Goal: Task Accomplishment & Management: Use online tool/utility

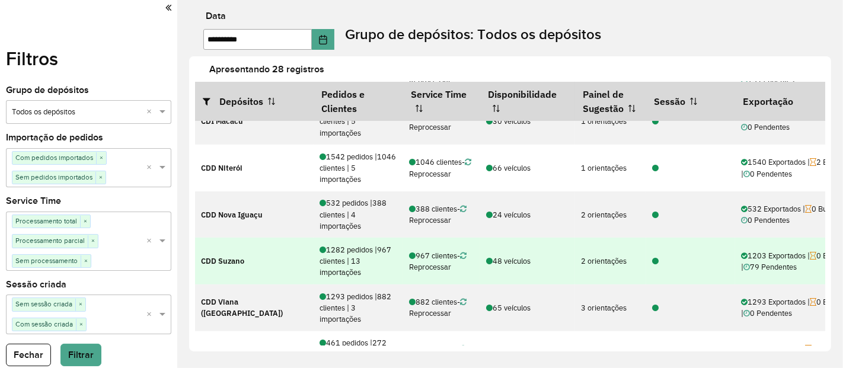
scroll to position [461, 0]
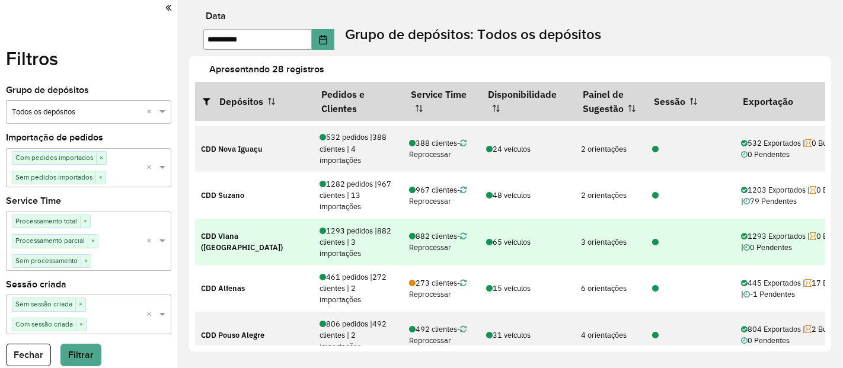
click at [655, 241] on icon at bounding box center [655, 243] width 7 height 8
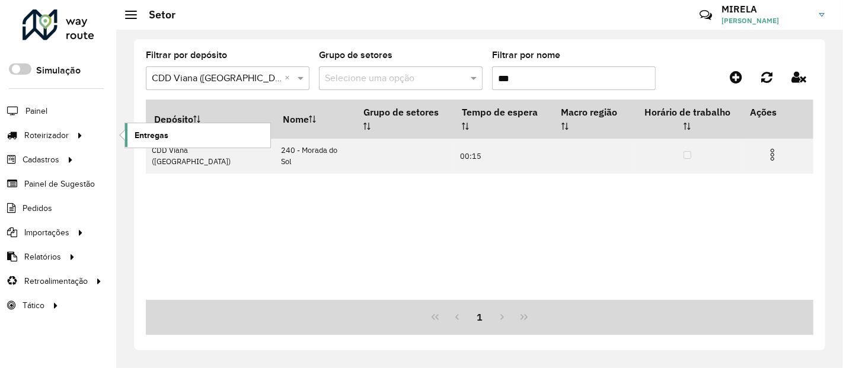
click at [132, 131] on link "Entregas" at bounding box center [197, 135] width 145 height 24
click at [147, 132] on span "Entregas" at bounding box center [152, 135] width 34 height 12
click at [183, 130] on link "Entregas" at bounding box center [197, 135] width 145 height 24
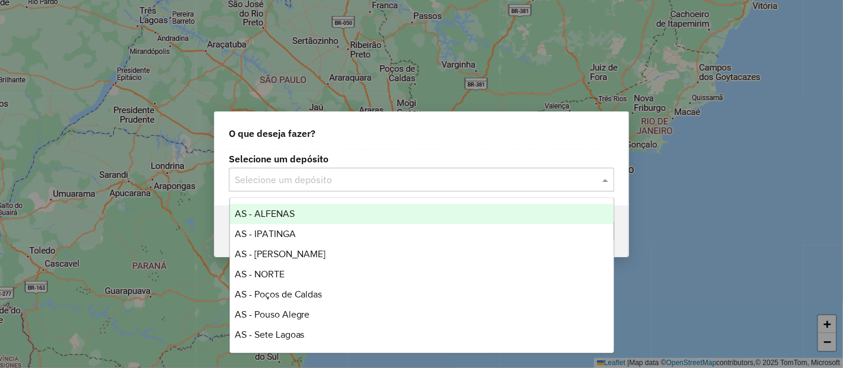
click at [307, 175] on input "text" at bounding box center [410, 180] width 350 height 14
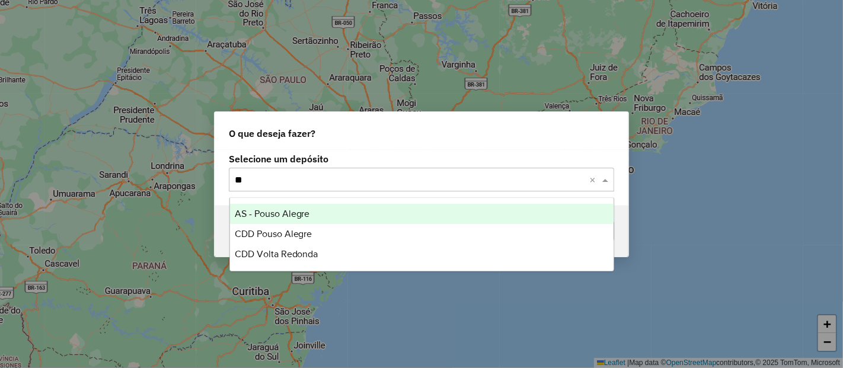
type input "***"
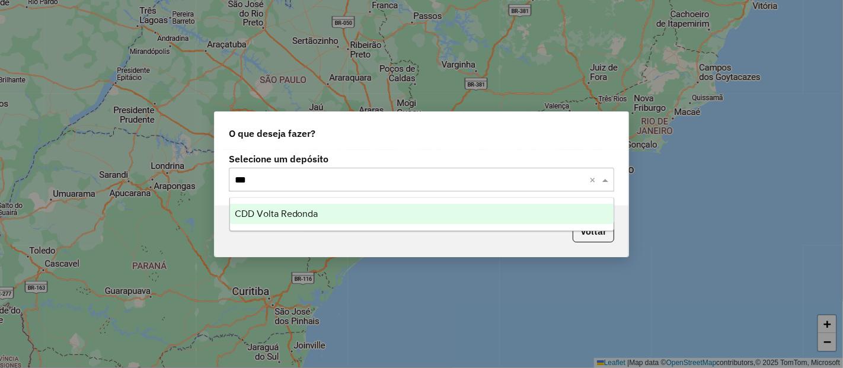
click at [321, 212] on div "CDD Volta Redonda" at bounding box center [422, 214] width 384 height 20
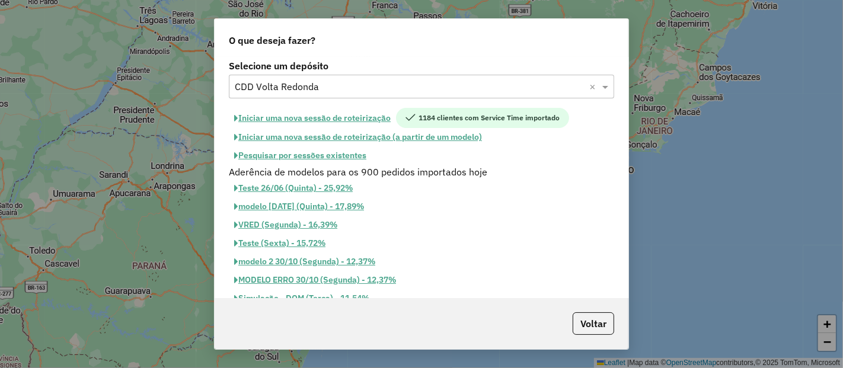
click at [298, 119] on button "Iniciar uma nova sessão de roteirização" at bounding box center [312, 118] width 167 height 20
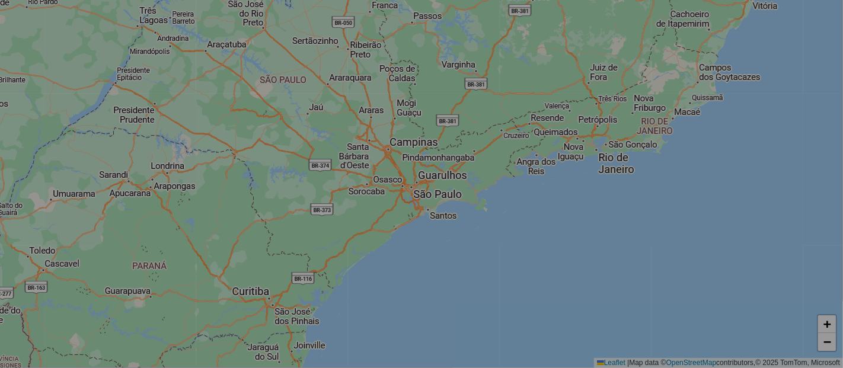
select select "*"
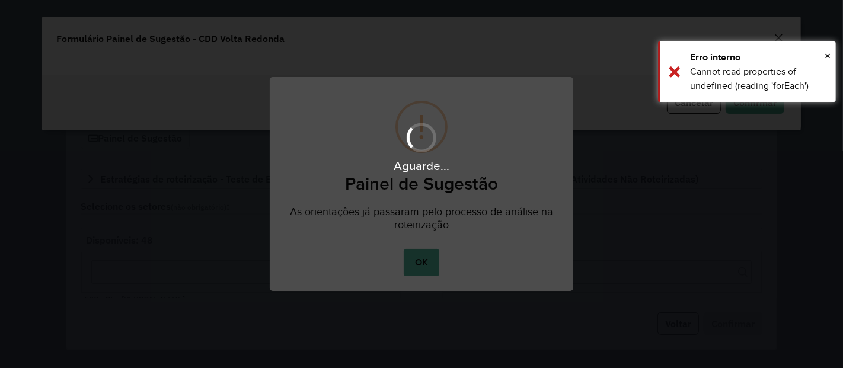
click at [418, 270] on div "Aguarde..." at bounding box center [421, 184] width 843 height 368
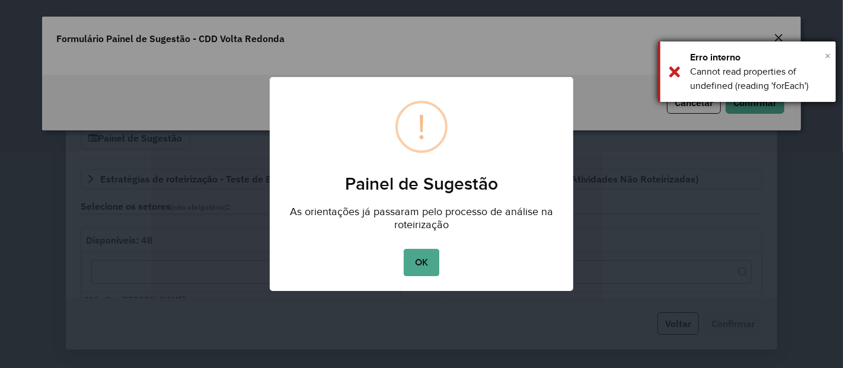
click at [826, 53] on span "×" at bounding box center [828, 55] width 6 height 13
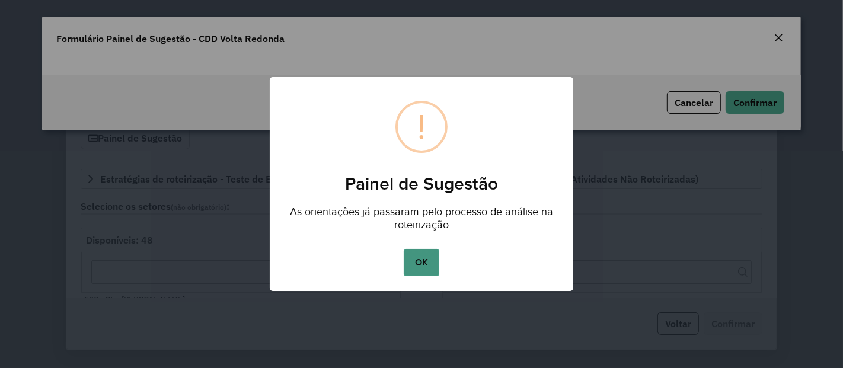
click at [420, 262] on button "OK" at bounding box center [421, 262] width 35 height 27
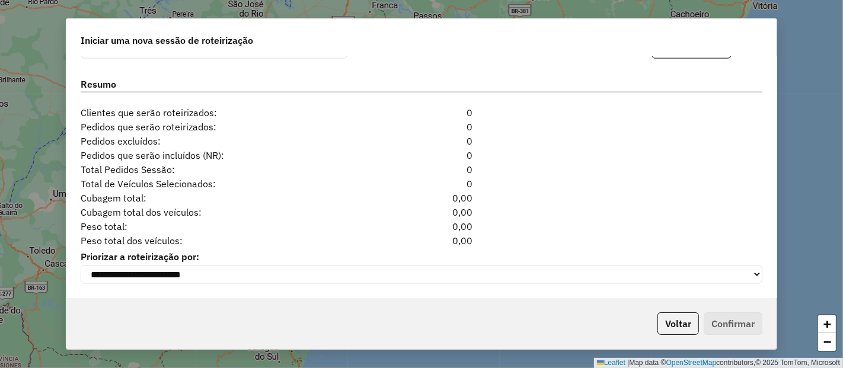
scroll to position [1225, 0]
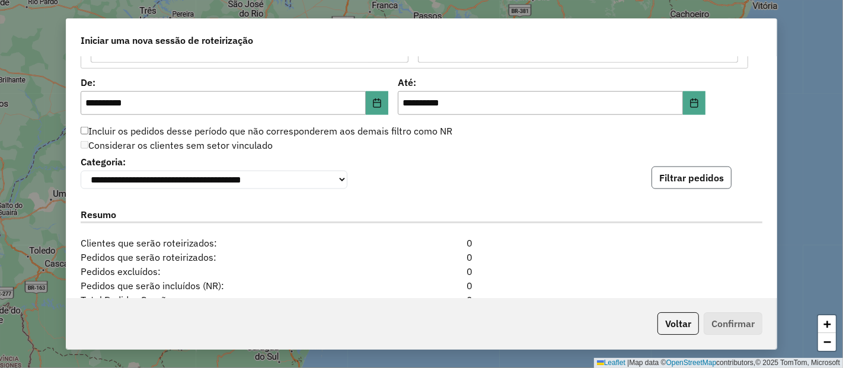
click at [669, 173] on button "Filtrar pedidos" at bounding box center [692, 178] width 80 height 23
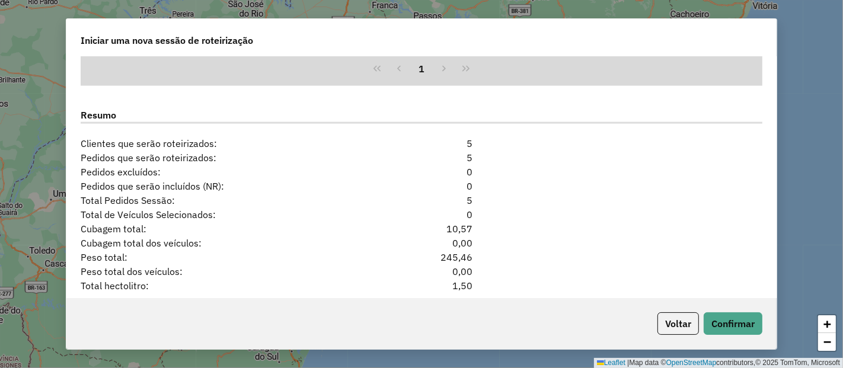
scroll to position [1549, 0]
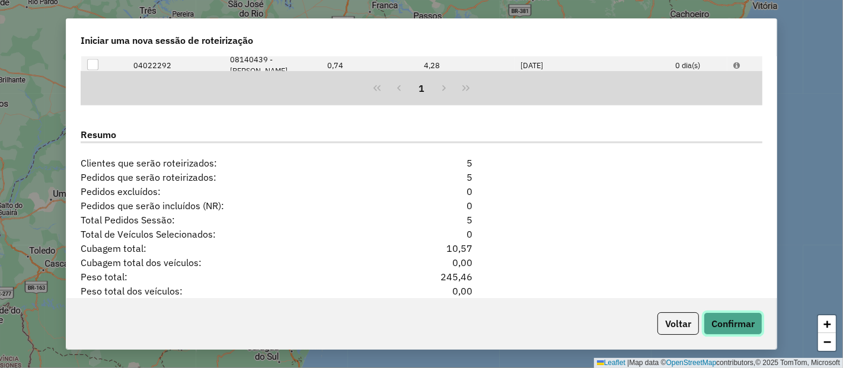
click at [736, 328] on button "Confirmar" at bounding box center [733, 324] width 59 height 23
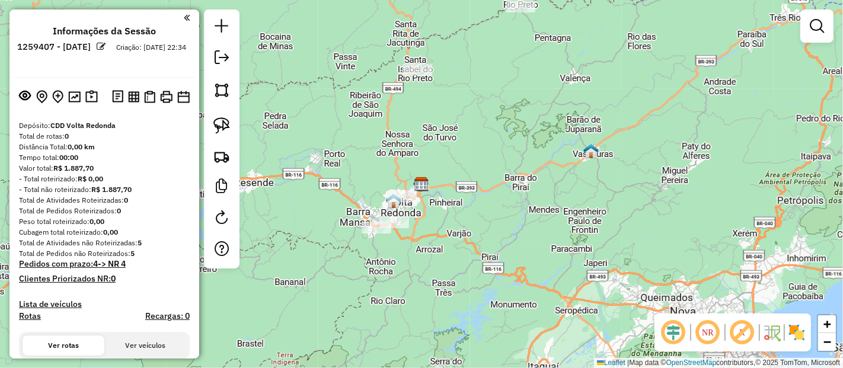
click at [671, 332] on em at bounding box center [674, 333] width 28 height 28
click at [750, 339] on em at bounding box center [742, 333] width 28 height 28
click at [803, 323] on img at bounding box center [797, 332] width 19 height 19
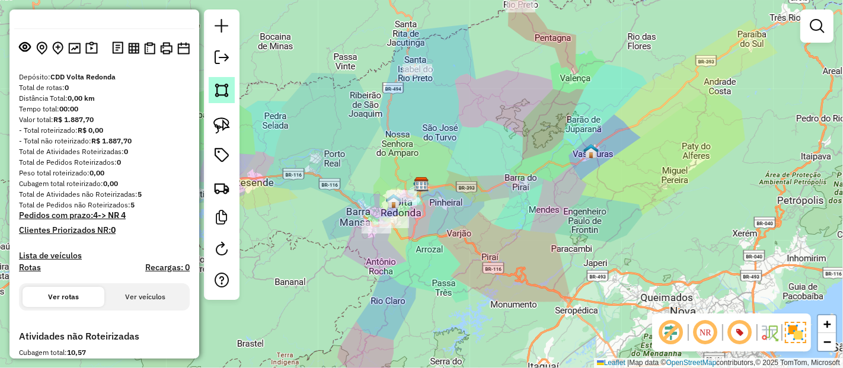
scroll to position [66, 0]
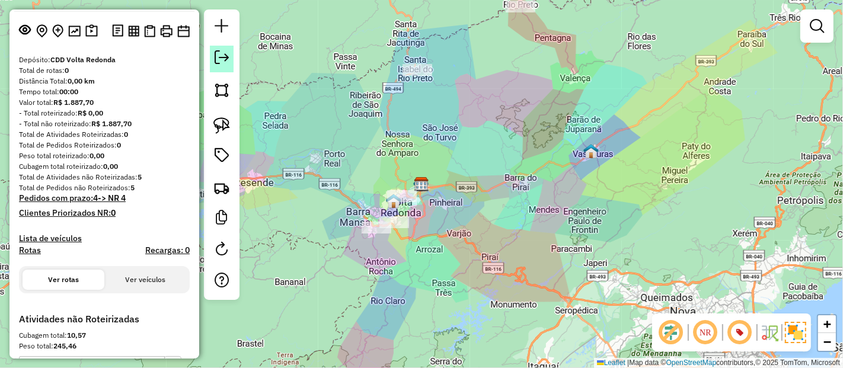
click at [225, 62] on em at bounding box center [222, 57] width 14 height 14
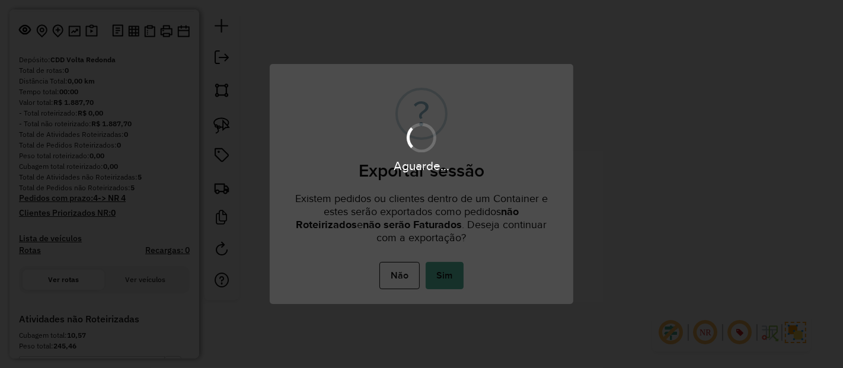
click at [449, 273] on button "Sim" at bounding box center [445, 275] width 38 height 27
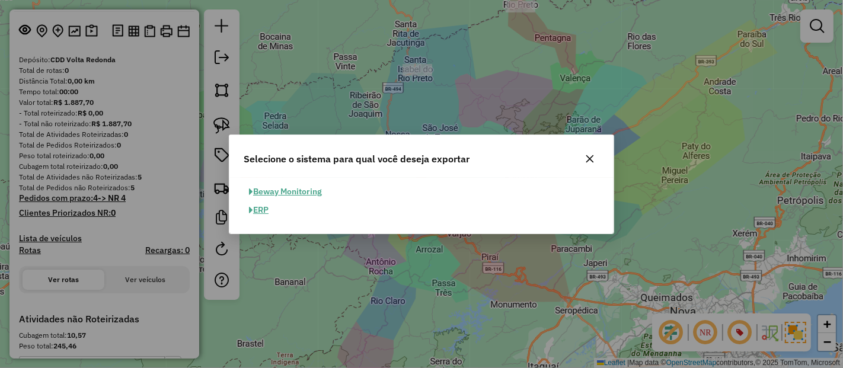
click at [273, 211] on button "ERP" at bounding box center [259, 210] width 30 height 18
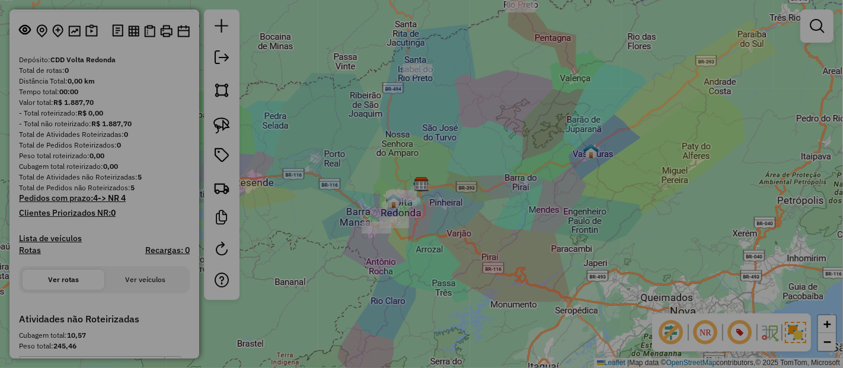
select select "**"
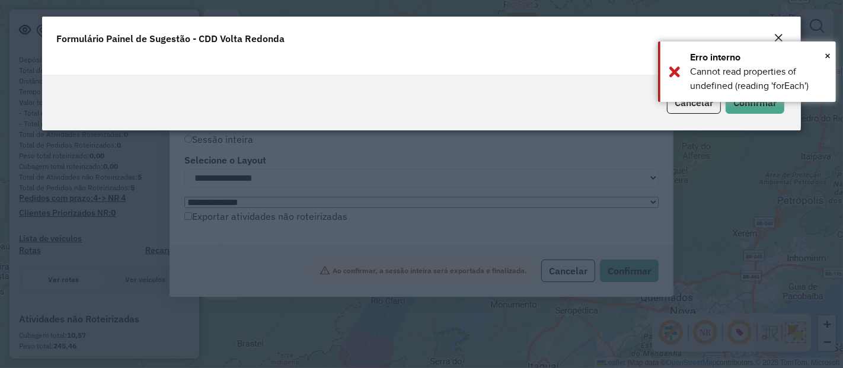
click at [756, 113] on div "Cancelar Confirmar" at bounding box center [421, 103] width 759 height 56
click at [830, 51] on span "×" at bounding box center [828, 55] width 6 height 13
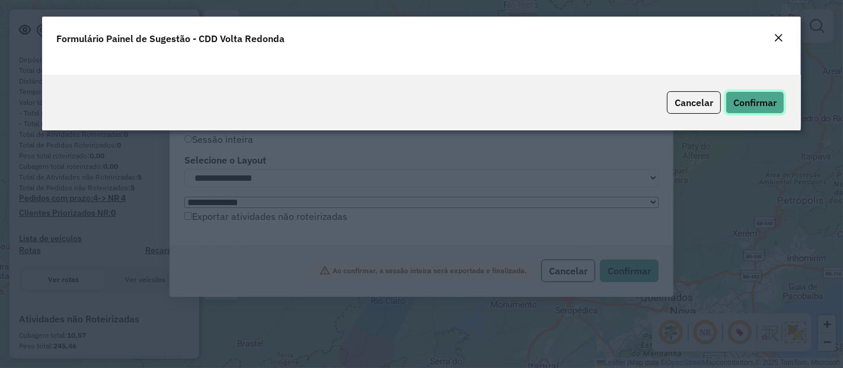
click at [760, 103] on span "Confirmar" at bounding box center [755, 103] width 43 height 12
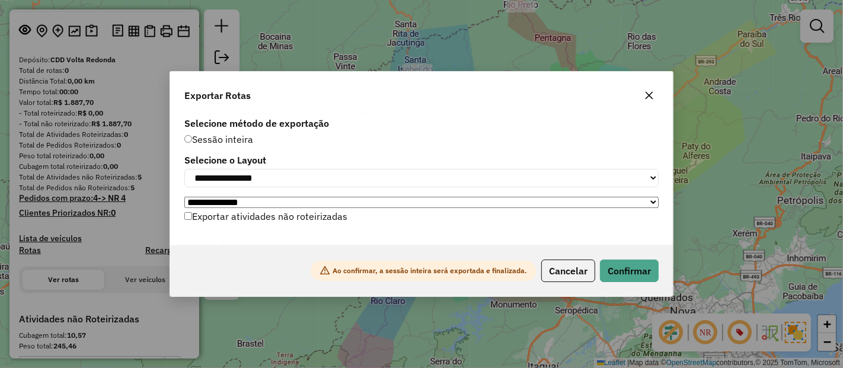
click at [288, 216] on label "Exportar atividades não roteirizadas" at bounding box center [265, 216] width 163 height 23
click at [622, 273] on button "Confirmar" at bounding box center [629, 271] width 59 height 23
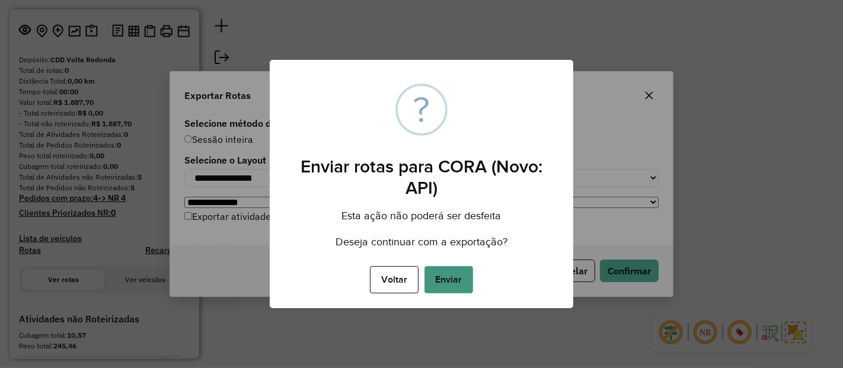
click at [450, 285] on button "Enviar" at bounding box center [449, 279] width 49 height 27
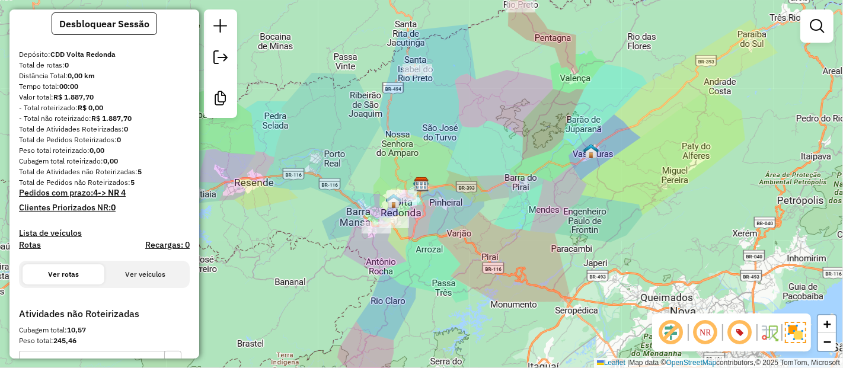
scroll to position [0, 0]
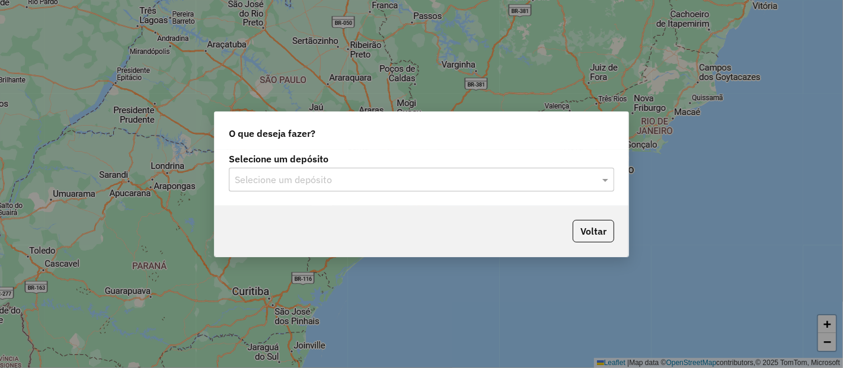
click at [332, 183] on input "text" at bounding box center [410, 180] width 350 height 14
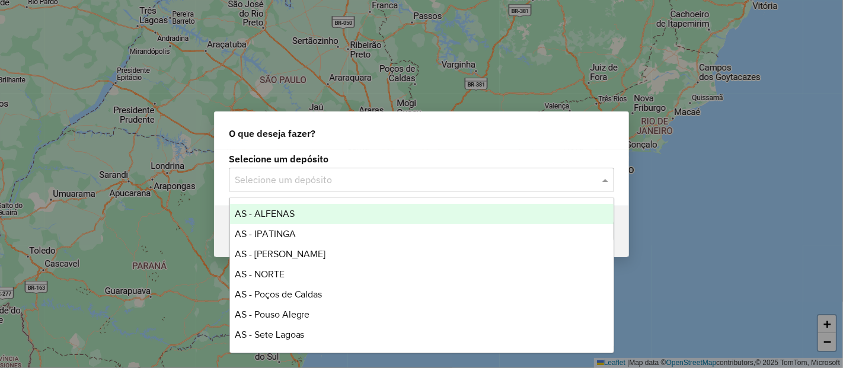
click at [294, 181] on input "text" at bounding box center [410, 180] width 350 height 14
click at [286, 180] on input "text" at bounding box center [410, 180] width 350 height 14
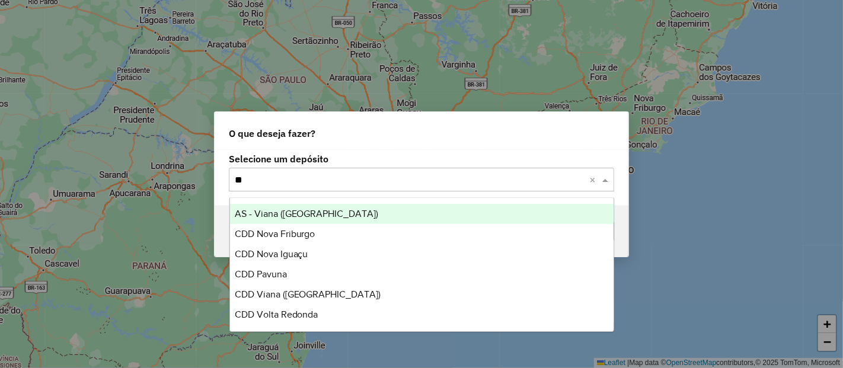
type input "***"
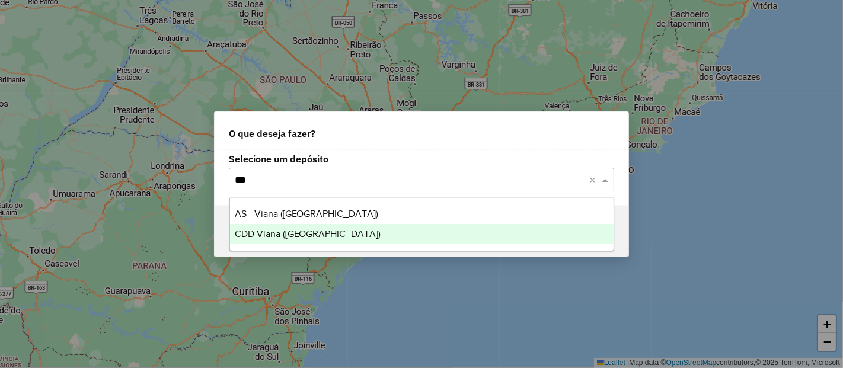
click at [288, 232] on span "CDD Viana ([GEOGRAPHIC_DATA])" at bounding box center [308, 234] width 147 height 10
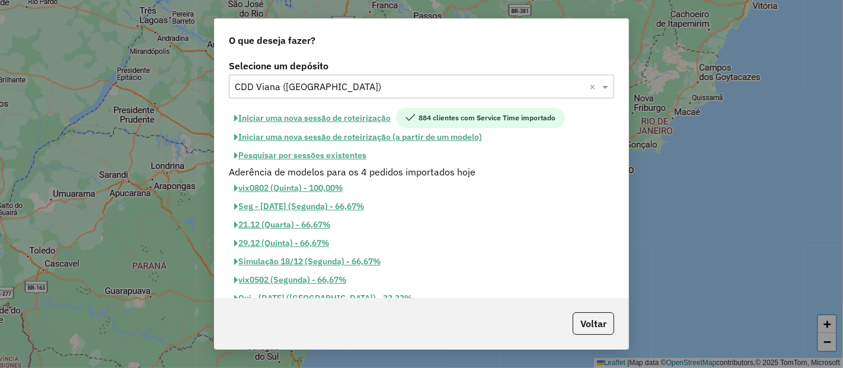
click at [351, 119] on button "Iniciar uma nova sessão de roteirização" at bounding box center [312, 118] width 167 height 20
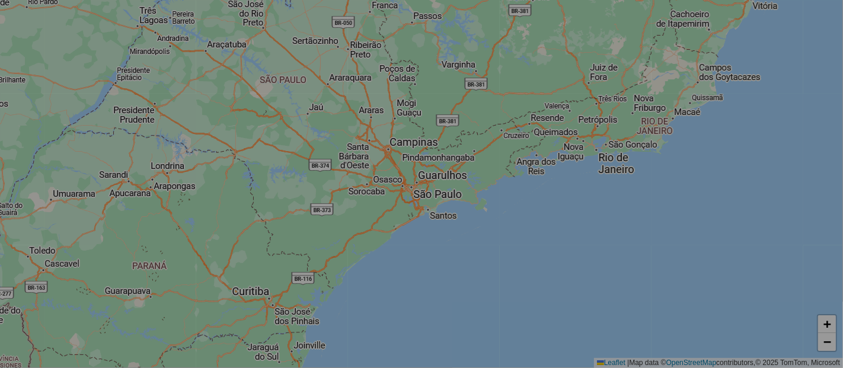
select select "*"
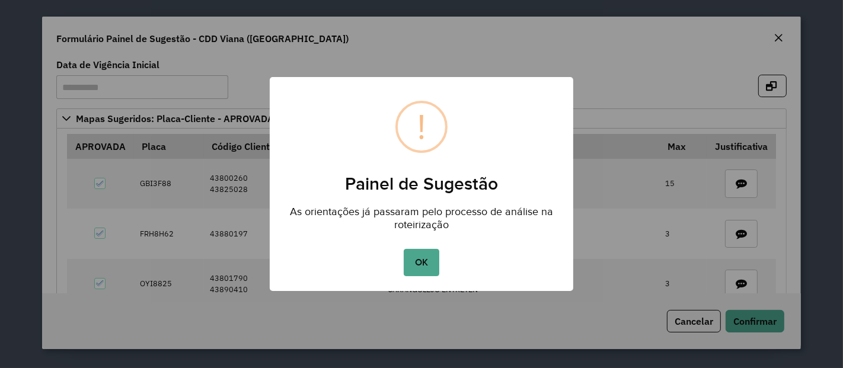
click at [422, 251] on button "OK" at bounding box center [421, 262] width 35 height 27
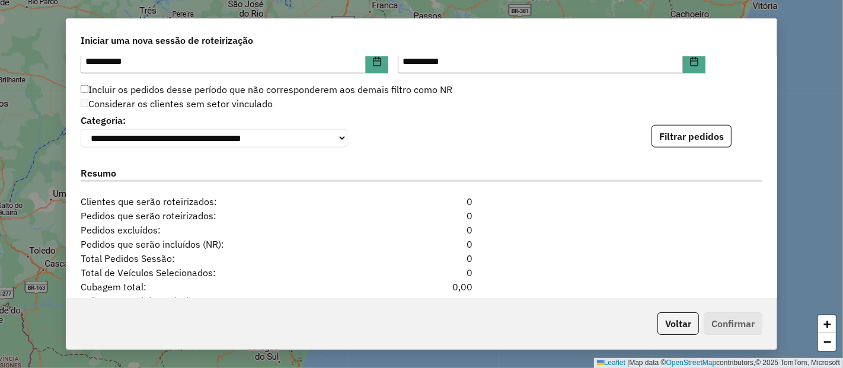
scroll to position [1225, 0]
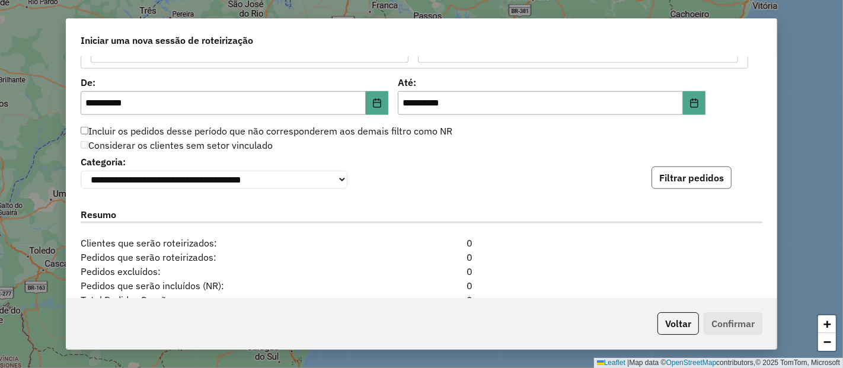
click at [687, 168] on button "Filtrar pedidos" at bounding box center [692, 178] width 80 height 23
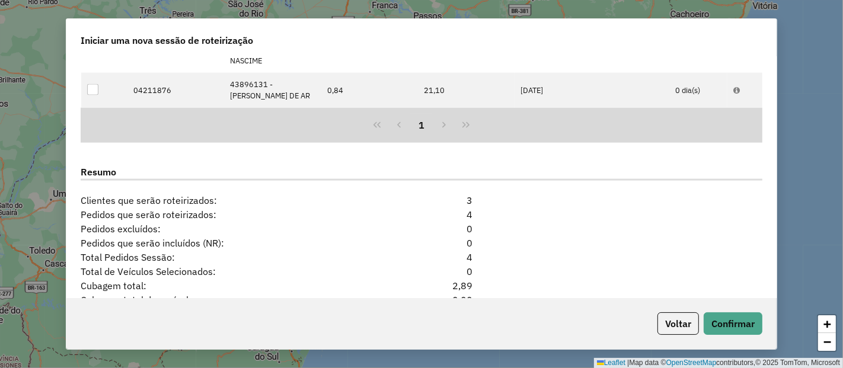
scroll to position [1554, 0]
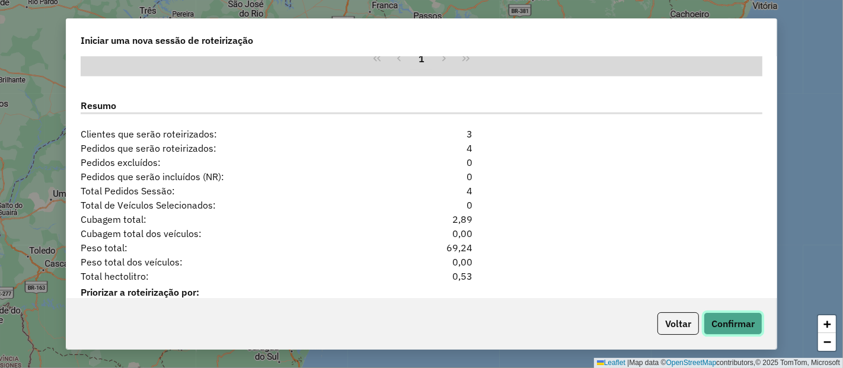
click at [725, 325] on button "Confirmar" at bounding box center [733, 324] width 59 height 23
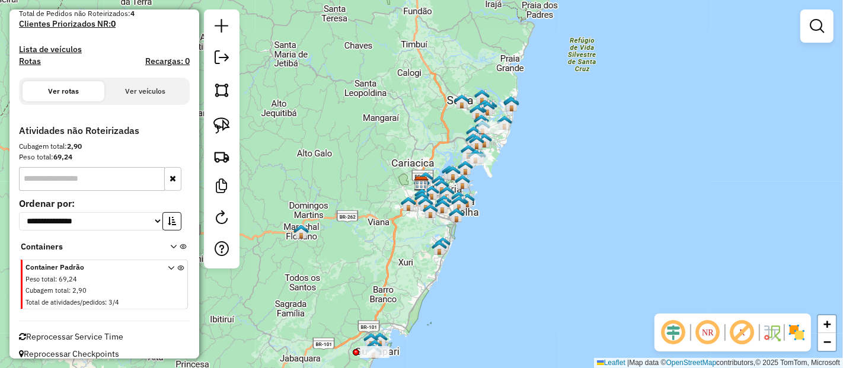
scroll to position [250, 0]
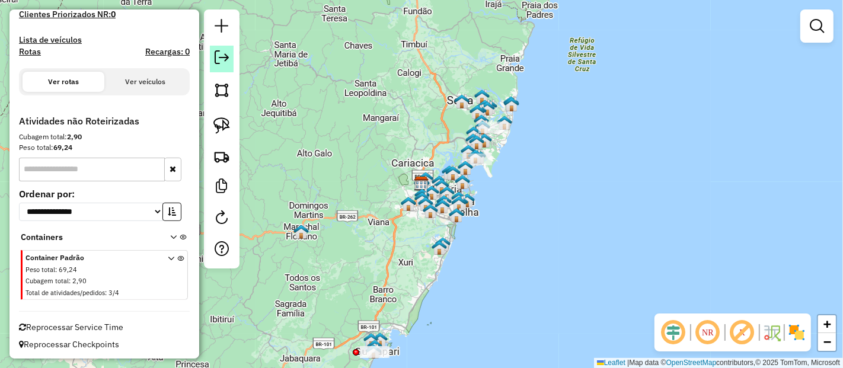
click at [218, 50] on em at bounding box center [222, 57] width 14 height 14
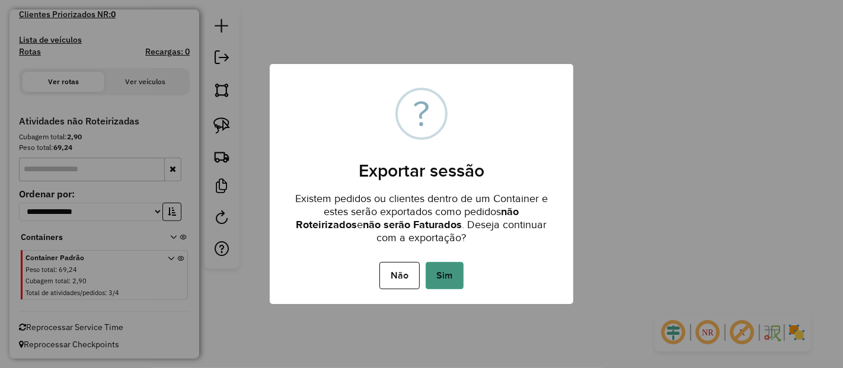
click at [434, 275] on button "Sim" at bounding box center [445, 275] width 38 height 27
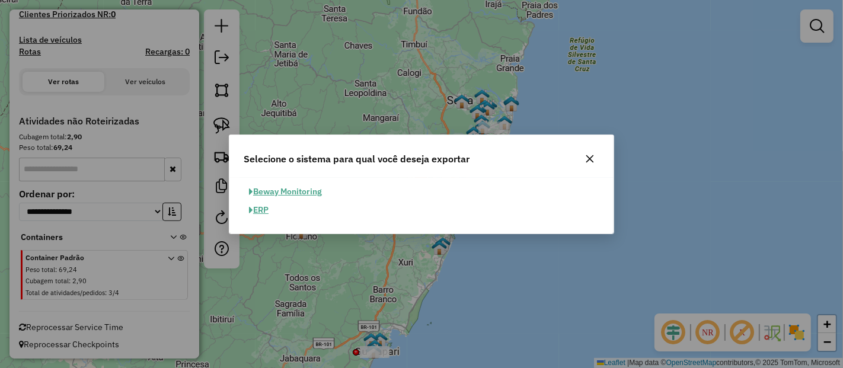
click at [244, 213] on button "ERP" at bounding box center [259, 210] width 30 height 18
select select "*********"
select select "**"
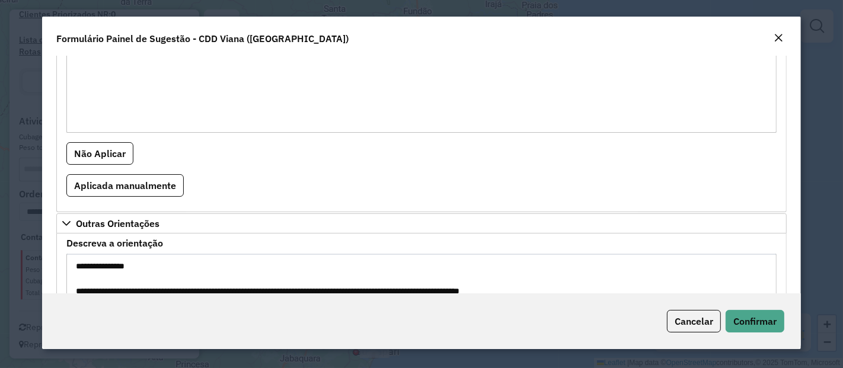
scroll to position [1435, 0]
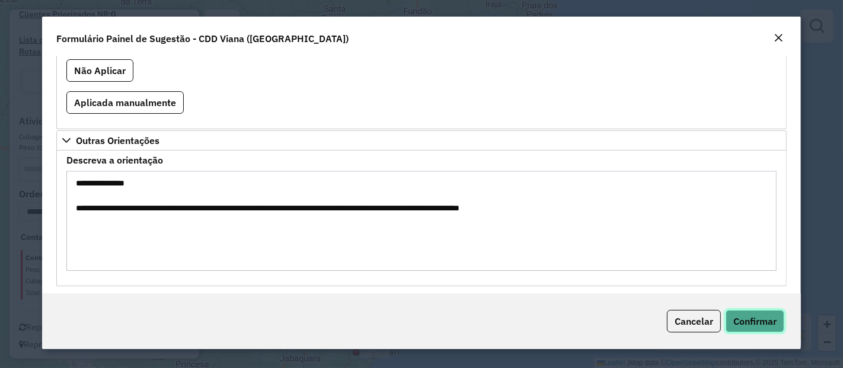
click at [750, 321] on span "Confirmar" at bounding box center [755, 322] width 43 height 12
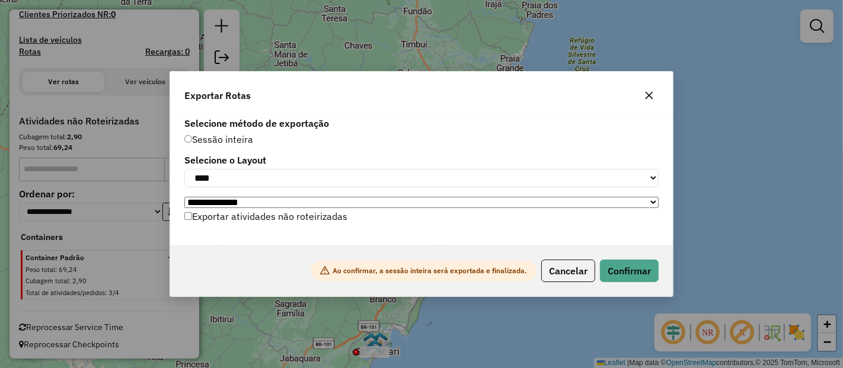
click at [337, 221] on label "Exportar atividades não roteirizadas" at bounding box center [265, 216] width 163 height 23
click at [652, 263] on button "Confirmar" at bounding box center [629, 271] width 59 height 23
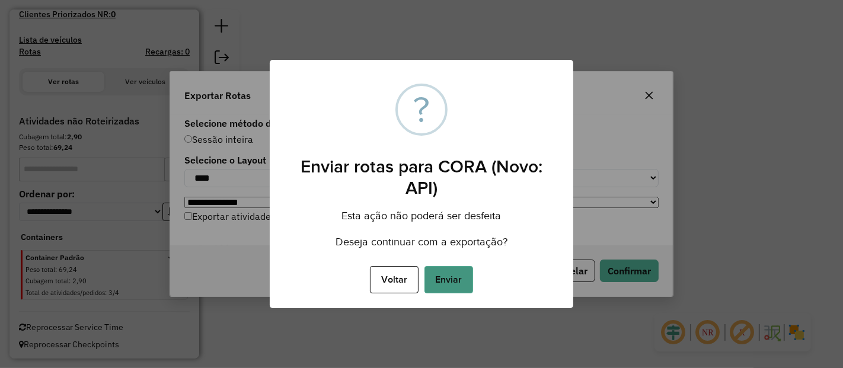
click at [462, 285] on button "Enviar" at bounding box center [449, 279] width 49 height 27
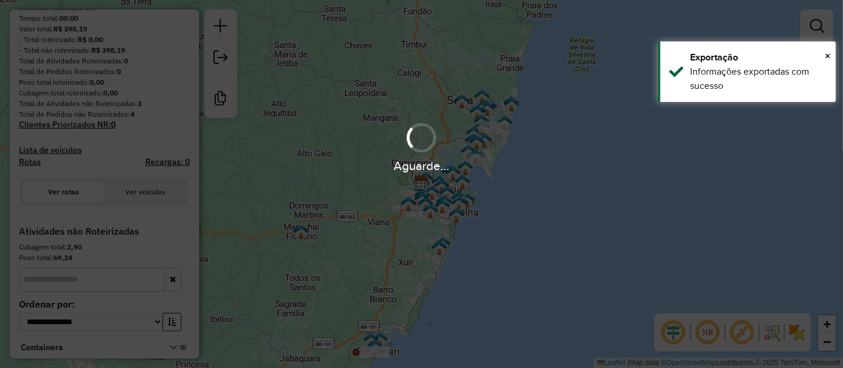
scroll to position [223, 0]
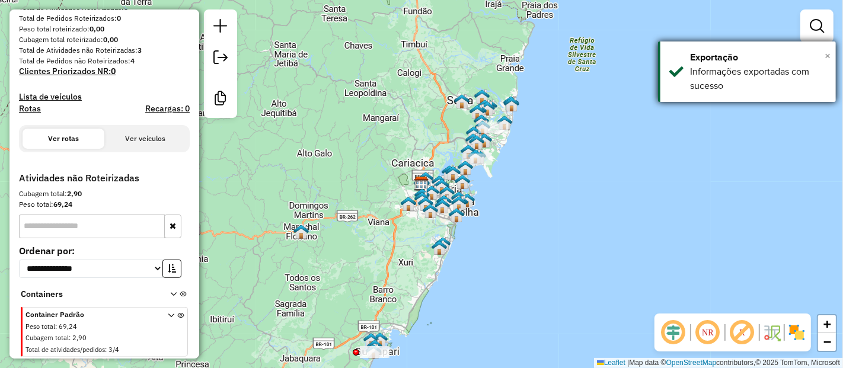
click at [827, 56] on span "×" at bounding box center [828, 55] width 6 height 13
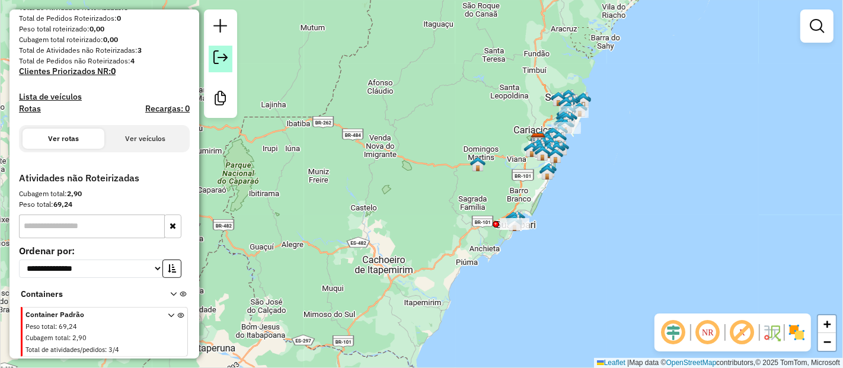
click at [214, 60] on em at bounding box center [221, 57] width 14 height 14
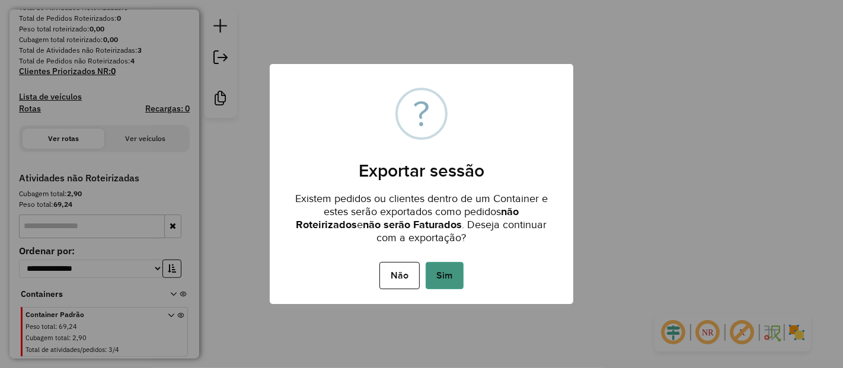
click at [451, 270] on button "Sim" at bounding box center [445, 275] width 38 height 27
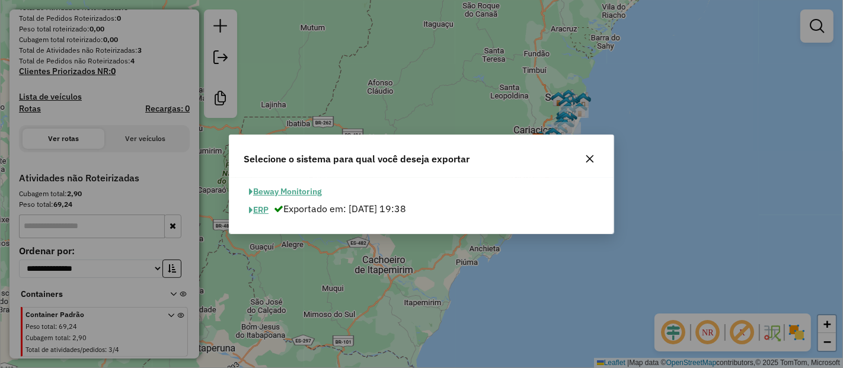
click at [588, 161] on icon "button" at bounding box center [589, 158] width 9 height 9
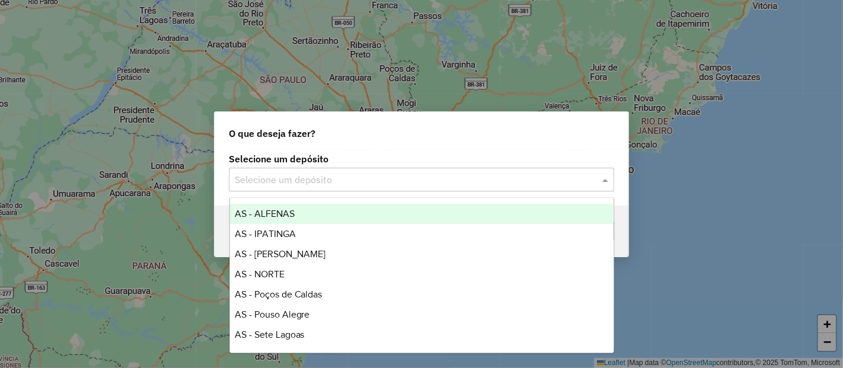
click at [349, 185] on input "text" at bounding box center [410, 180] width 350 height 14
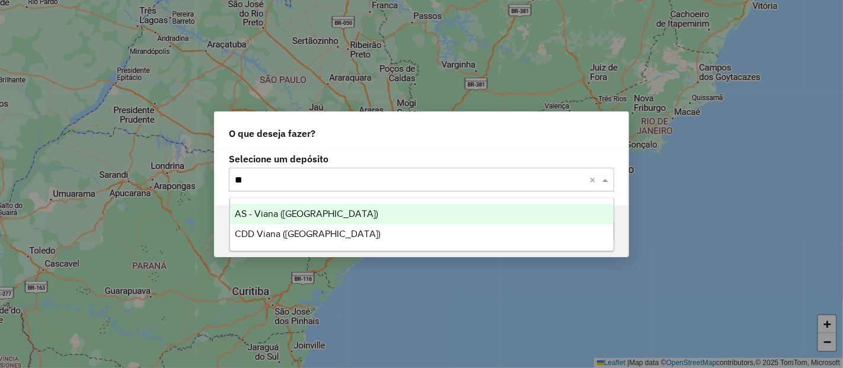
type input "***"
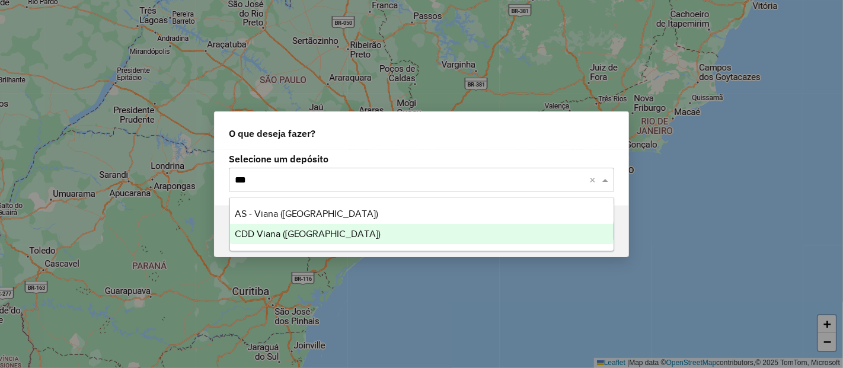
click at [283, 233] on span "CDD Viana ([GEOGRAPHIC_DATA])" at bounding box center [308, 234] width 147 height 10
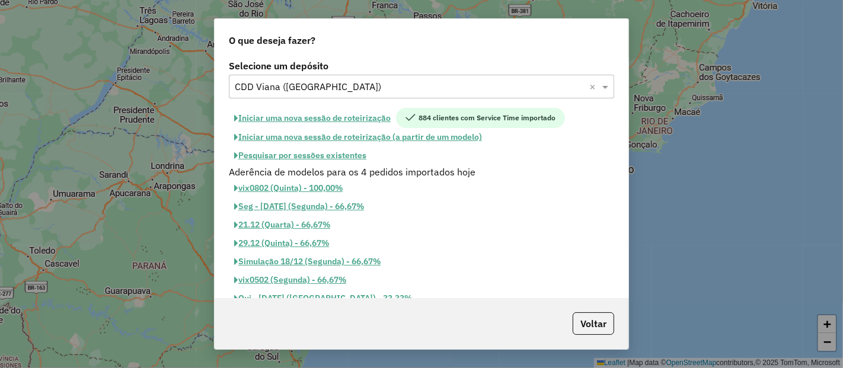
click at [362, 121] on button "Iniciar uma nova sessão de roteirização" at bounding box center [312, 118] width 167 height 20
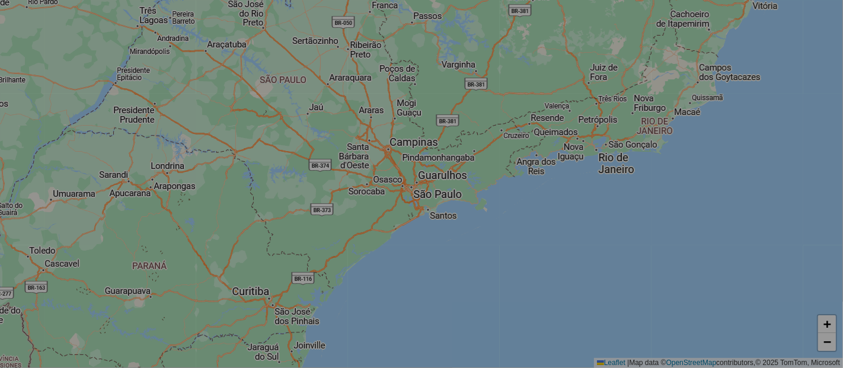
select select "*"
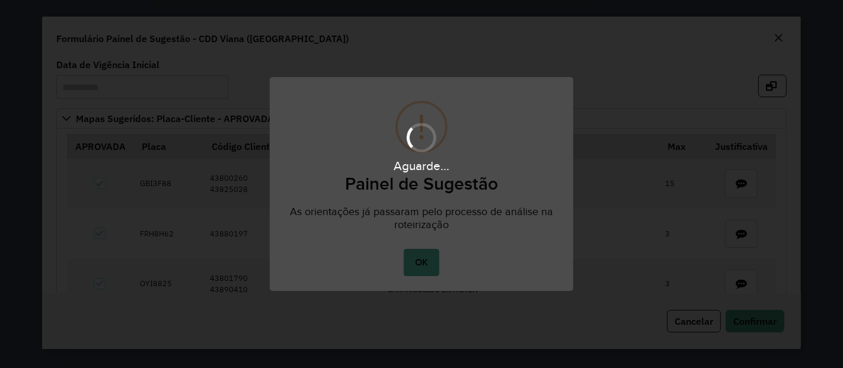
click at [422, 267] on button "OK" at bounding box center [421, 262] width 35 height 27
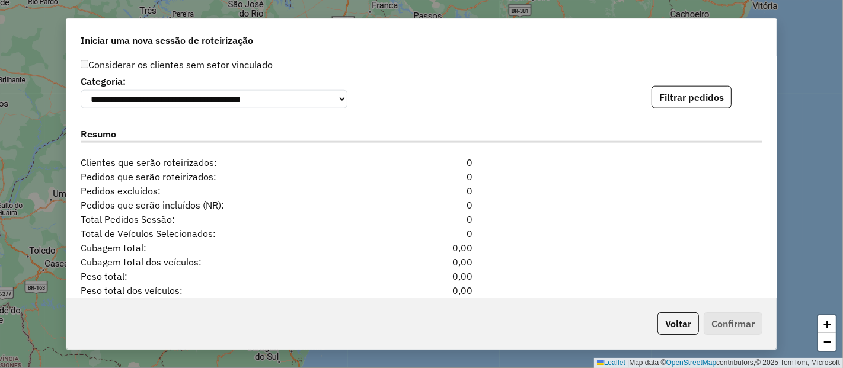
scroll to position [1291, 0]
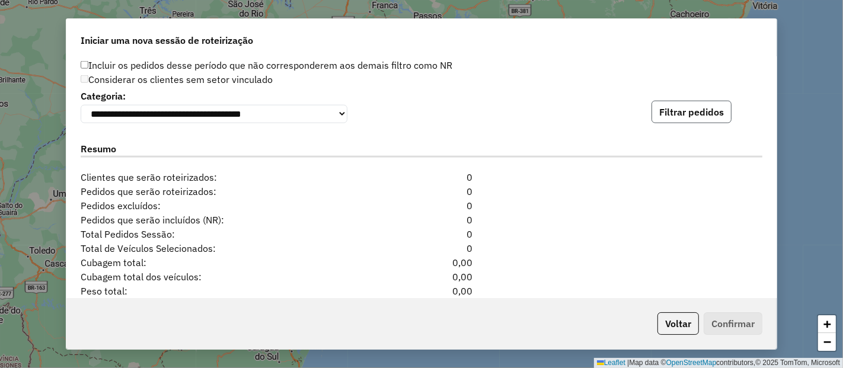
click at [671, 116] on button "Filtrar pedidos" at bounding box center [692, 112] width 80 height 23
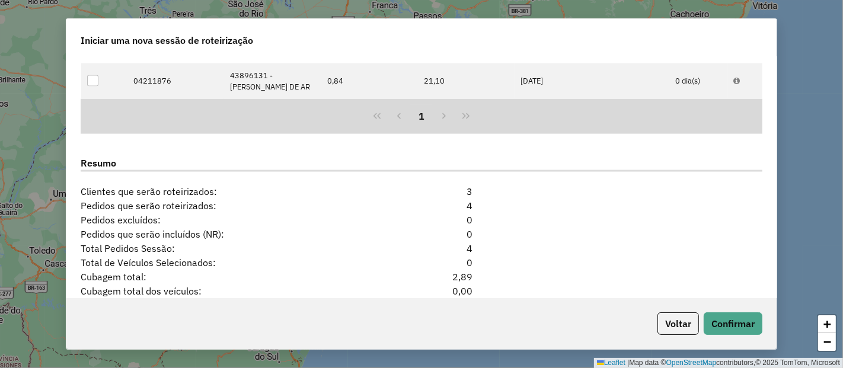
scroll to position [1568, 0]
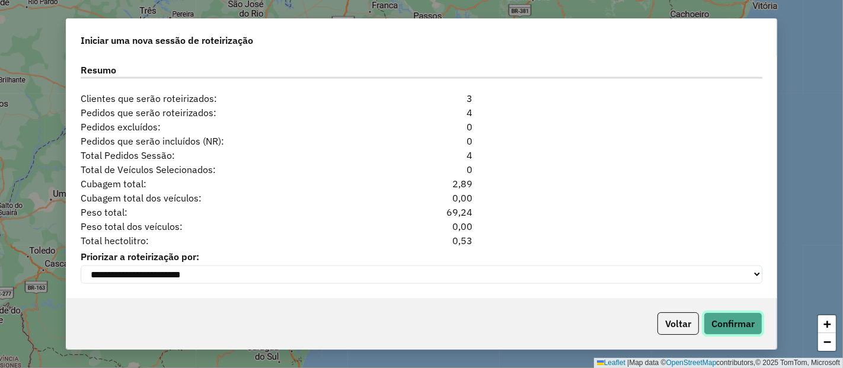
click at [737, 320] on button "Confirmar" at bounding box center [733, 324] width 59 height 23
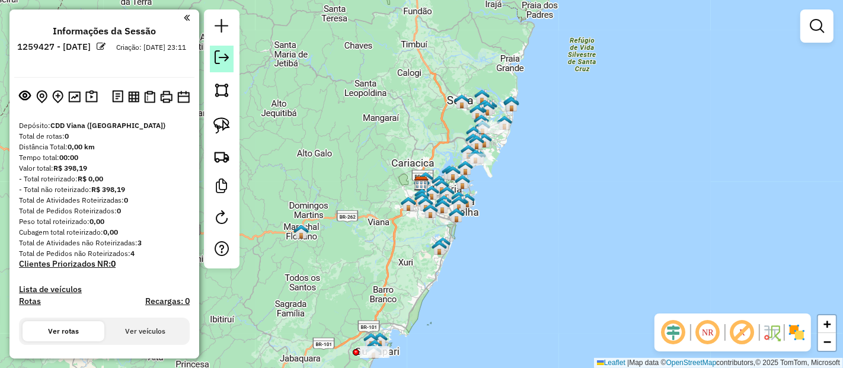
click at [216, 52] on em at bounding box center [222, 57] width 14 height 14
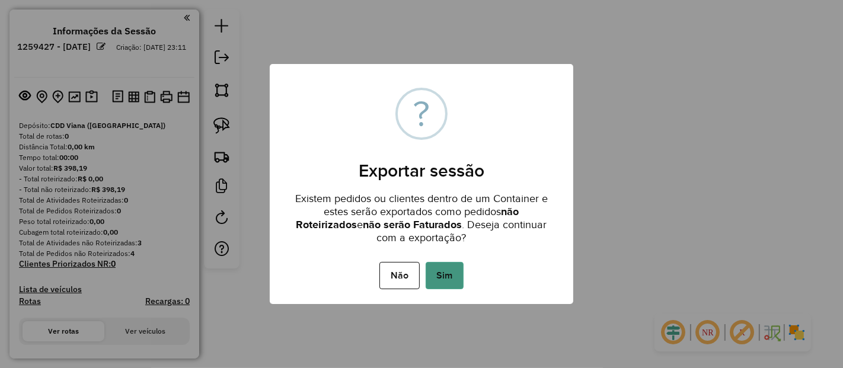
click at [440, 264] on button "Sim" at bounding box center [445, 275] width 38 height 27
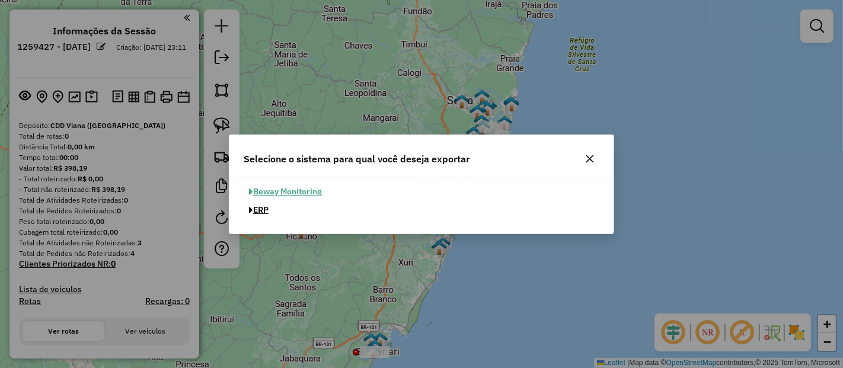
click at [268, 209] on button "ERP" at bounding box center [259, 210] width 30 height 18
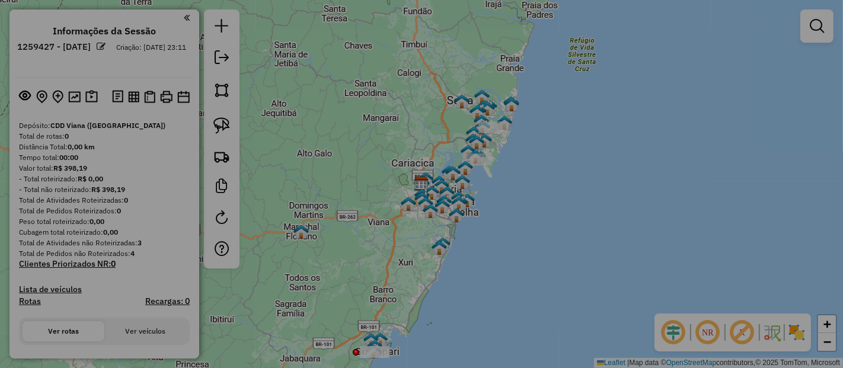
select select "*********"
select select "**"
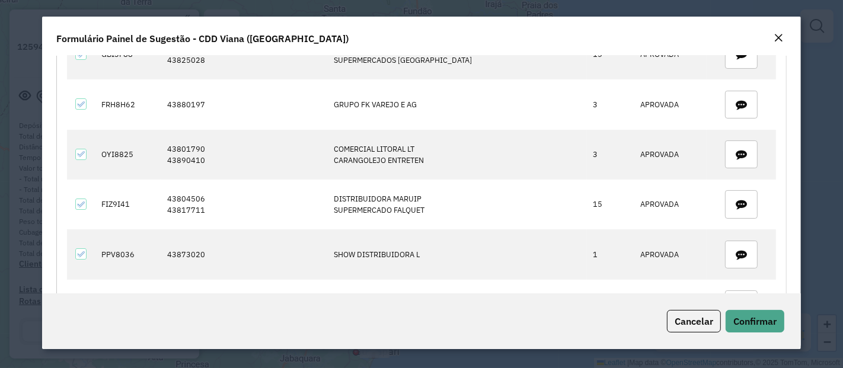
scroll to position [395, 0]
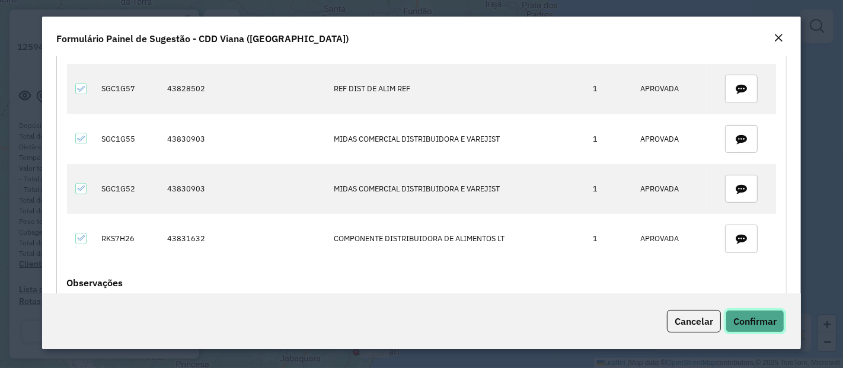
click at [768, 313] on button "Confirmar" at bounding box center [755, 321] width 59 height 23
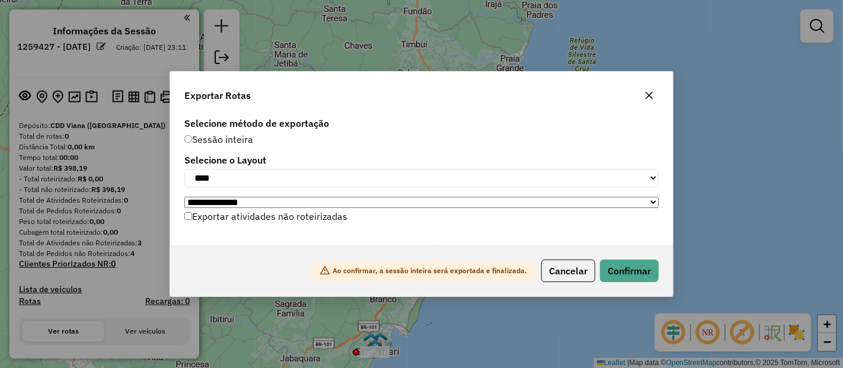
click at [316, 222] on label "Exportar atividades não roteirizadas" at bounding box center [265, 216] width 163 height 23
click at [651, 279] on button "Confirmar" at bounding box center [629, 271] width 59 height 23
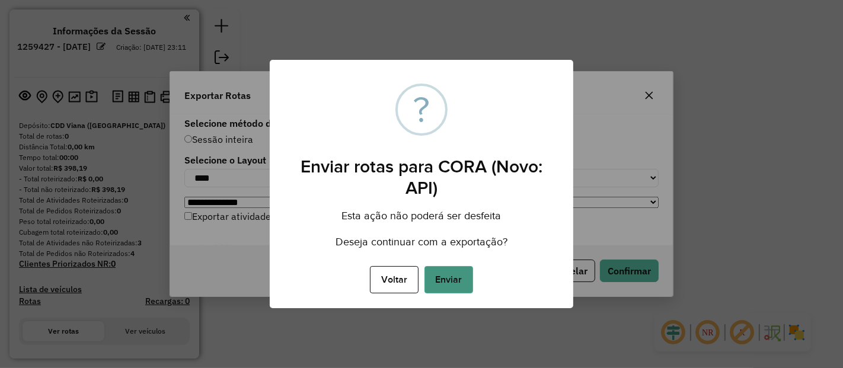
click at [437, 280] on button "Enviar" at bounding box center [449, 279] width 49 height 27
